Goal: Complete application form

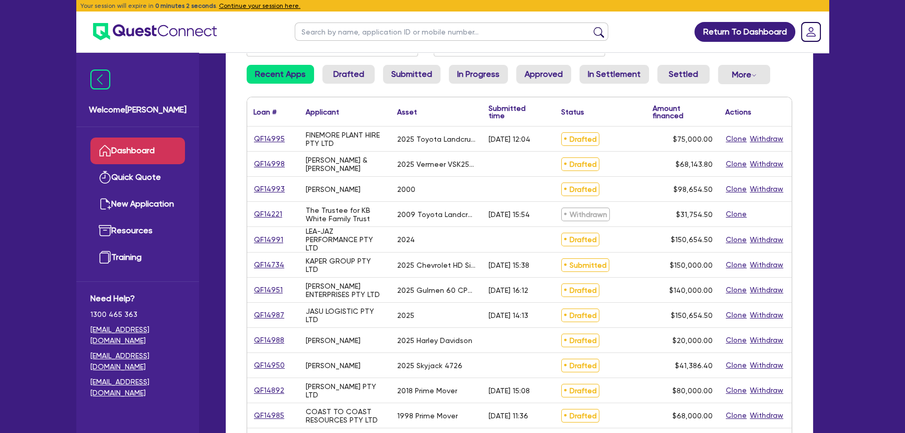
scroll to position [142, 0]
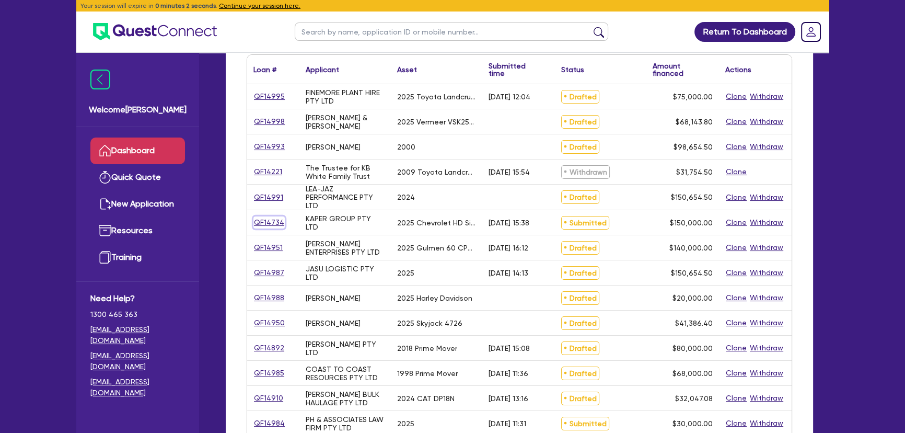
click at [272, 221] on link "QF14734" at bounding box center [268, 222] width 31 height 12
select select "CARS_AND_LIGHT_TRUCKS"
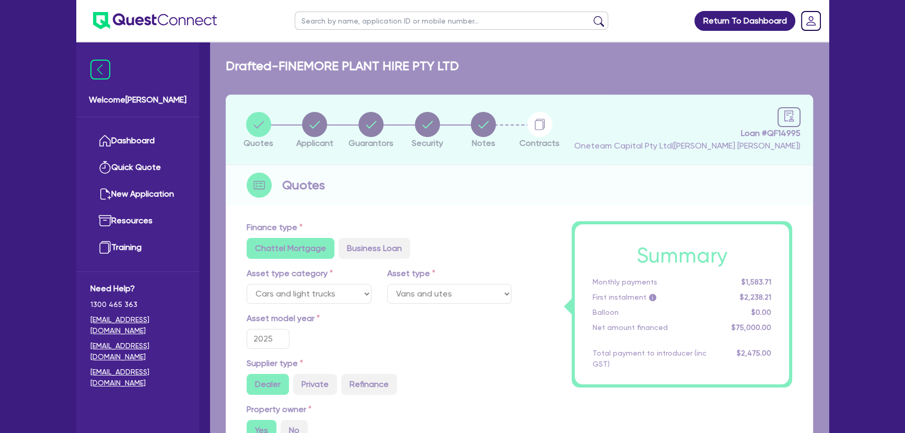
select select "PASSENGER_VEHICLES"
type input "172,000"
type input "22,000"
type input "1"
type input "1,500"
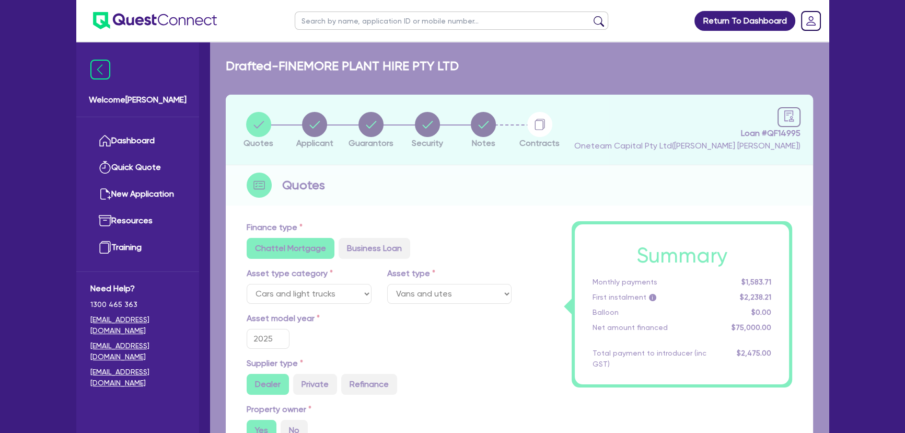
type input "6.25"
type input "450"
type input "100"
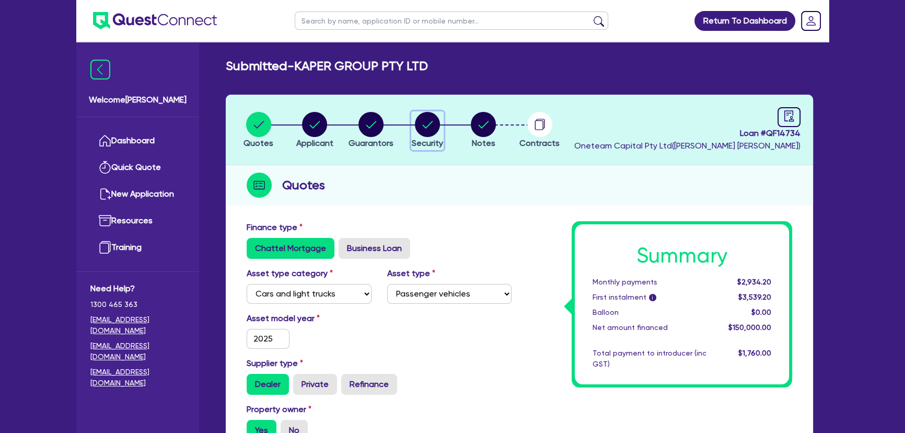
click at [432, 128] on circle "button" at bounding box center [427, 124] width 25 height 25
select select "CARS_AND_LIGHT_TRUCKS"
select select "PASSENGER_VEHICLES"
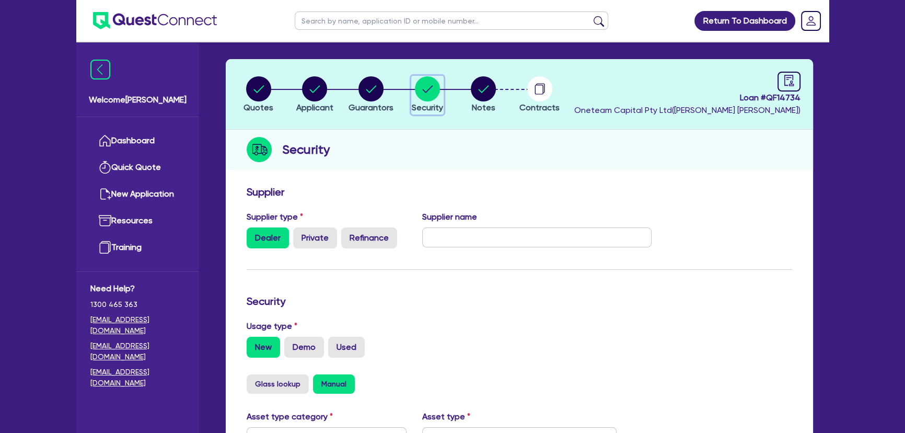
scroll to position [95, 0]
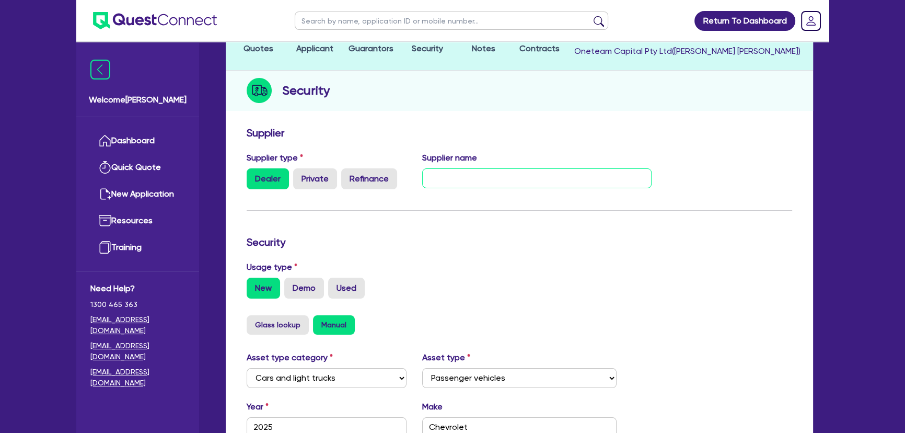
click at [441, 177] on input "text" at bounding box center [537, 178] width 230 height 20
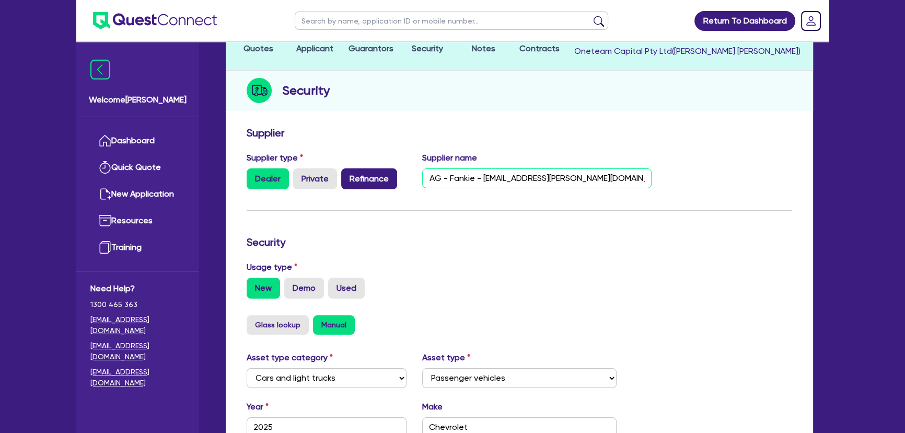
scroll to position [0, 0]
drag, startPoint x: 645, startPoint y: 178, endPoint x: 419, endPoint y: 187, distance: 226.5
click at [419, 187] on div "Supplier name NSAG - Fankie - [EMAIL_ADDRESS][PERSON_NAME][DOMAIN_NAME] - 02 88…" at bounding box center [537, 171] width 246 height 38
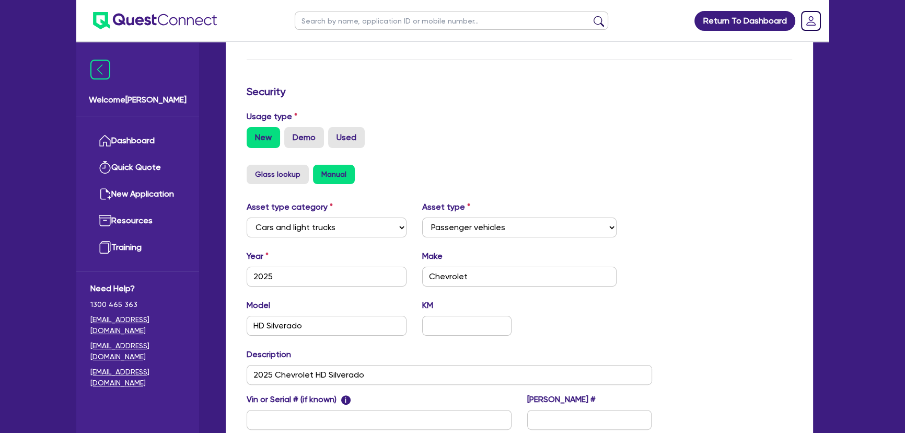
scroll to position [371, 0]
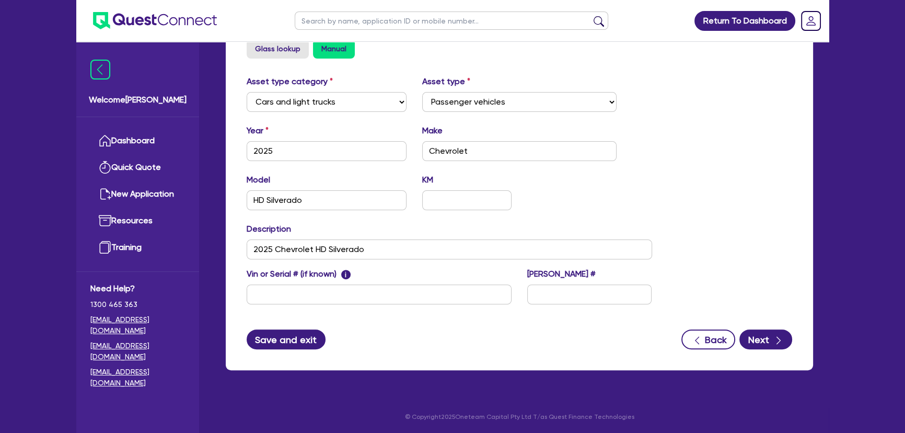
type input "NSAG - Fankie - [EMAIL_ADDRESS][PERSON_NAME][DOMAIN_NAME] - 02 8878 7840"
click at [293, 345] on button "Save and exit" at bounding box center [286, 339] width 79 height 20
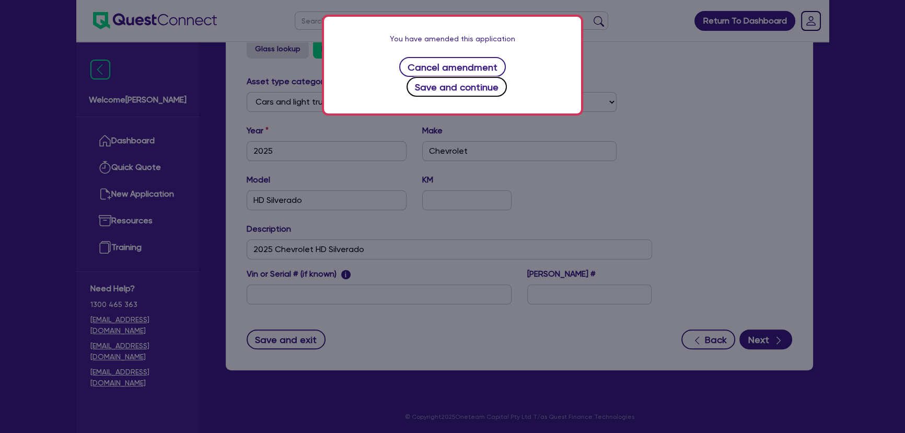
click at [498, 77] on button "Save and continue" at bounding box center [457, 87] width 101 height 20
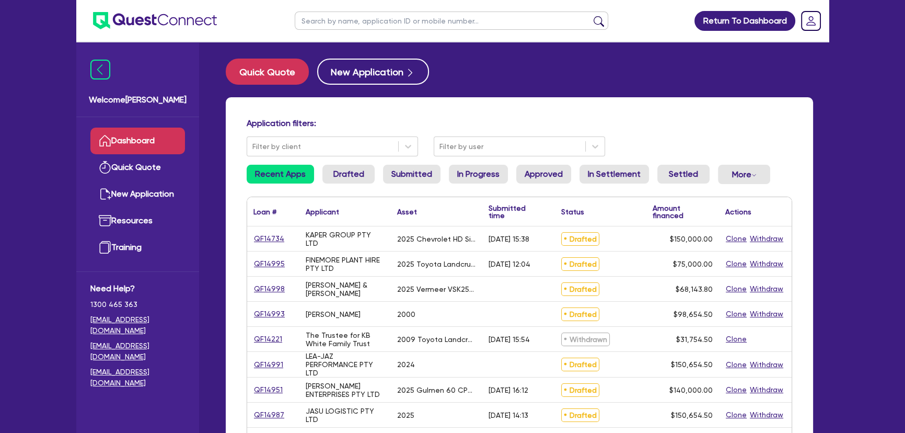
select select "CARS_AND_LIGHT_TRUCKS"
select select "PASSENGER_VEHICLES"
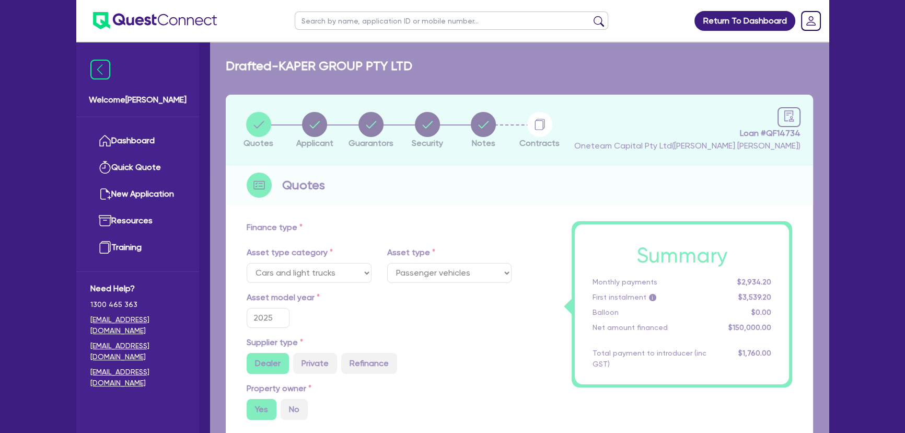
type input "172,000"
type input "22,000"
type input "1,500"
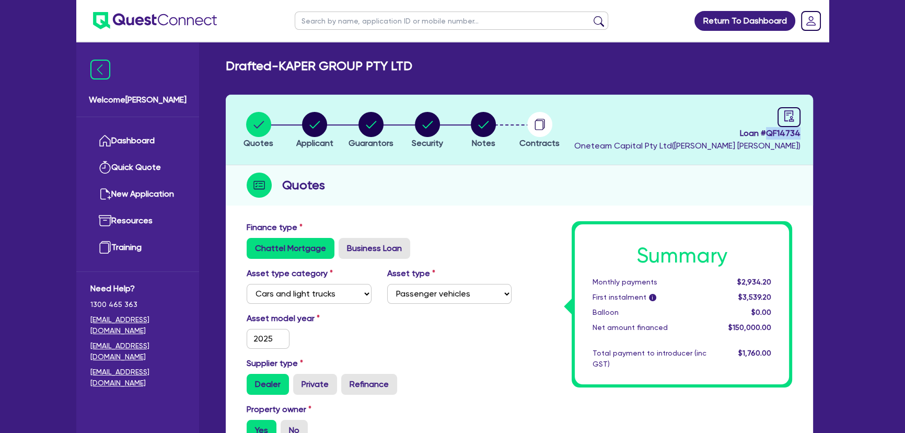
drag, startPoint x: 767, startPoint y: 134, endPoint x: 820, endPoint y: 134, distance: 53.3
copy span "QF14734"
click at [432, 125] on circle "button" at bounding box center [427, 124] width 25 height 25
select select "CARS_AND_LIGHT_TRUCKS"
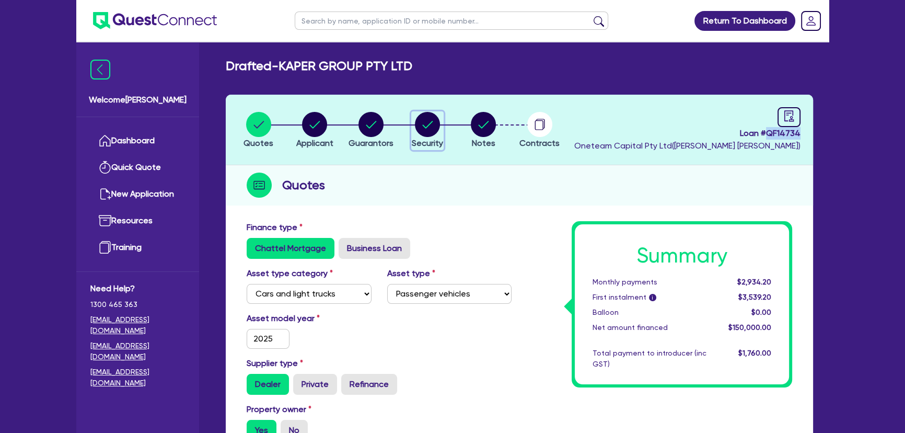
select select "PASSENGER_VEHICLES"
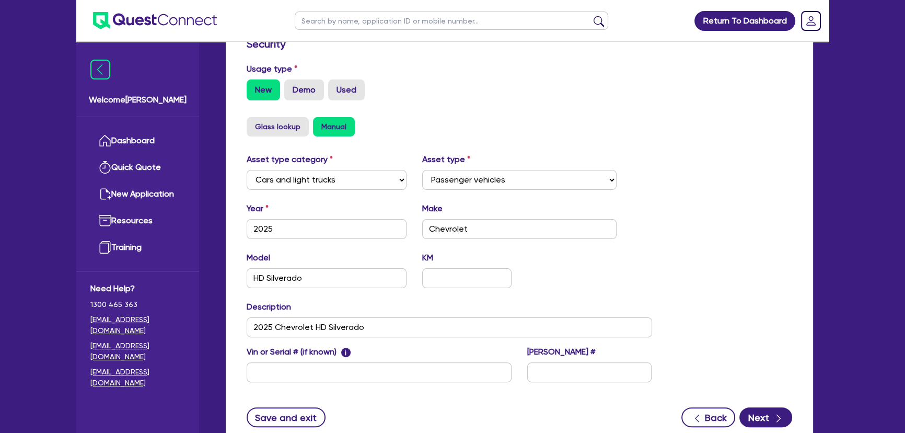
scroll to position [323, 0]
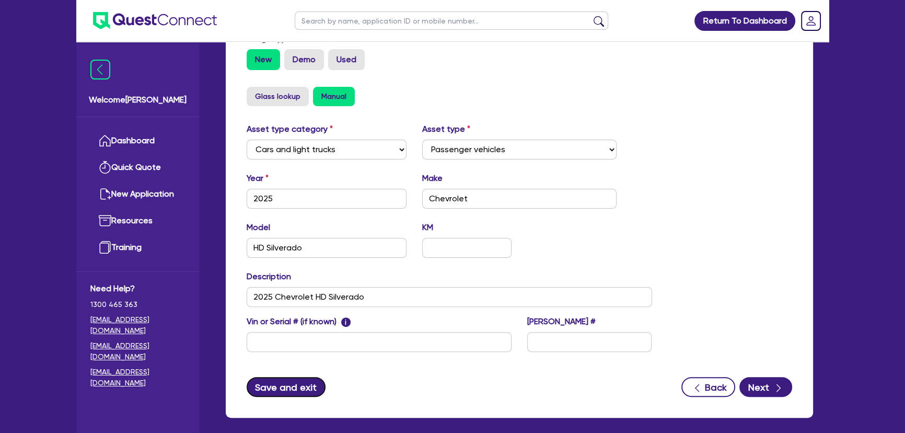
click at [291, 385] on button "Save and exit" at bounding box center [286, 387] width 79 height 20
